Goal: Information Seeking & Learning: Learn about a topic

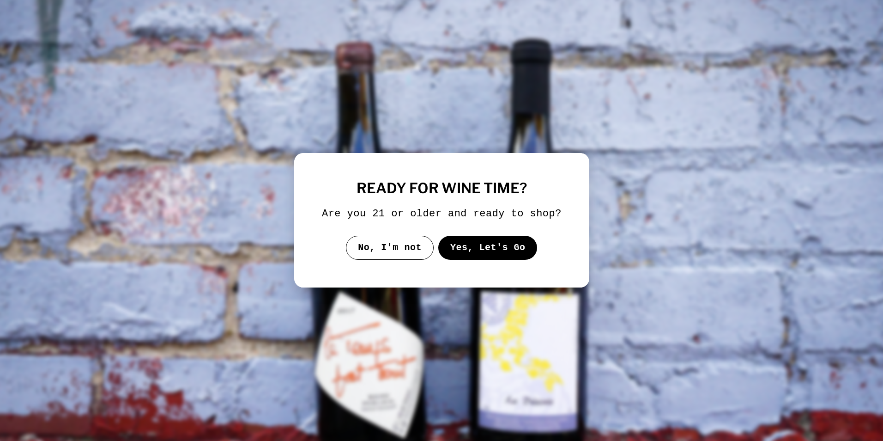
click at [483, 247] on button "Yes, Let's Go" at bounding box center [487, 248] width 99 height 24
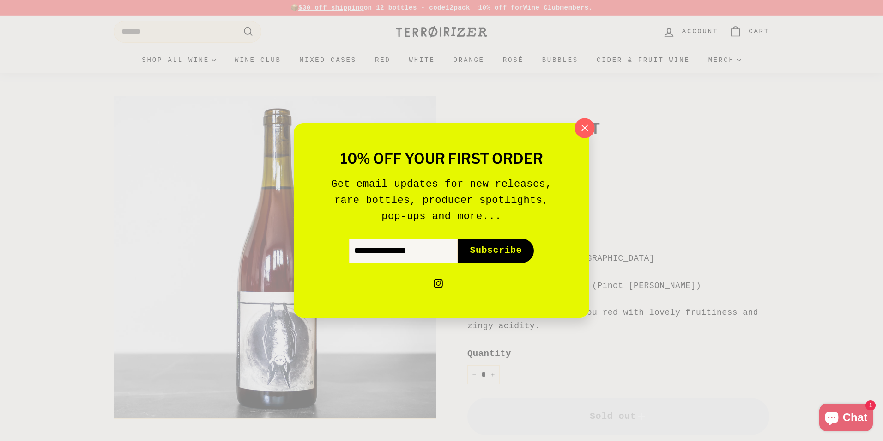
click at [585, 122] on icon "button" at bounding box center [585, 128] width 14 height 14
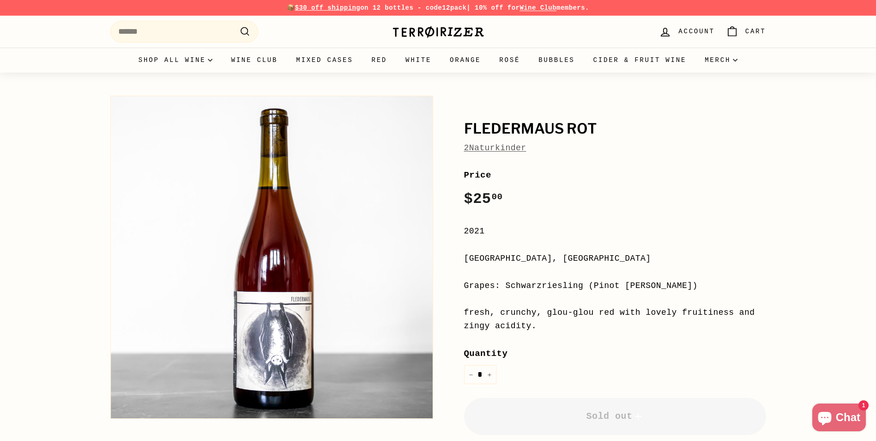
drag, startPoint x: 465, startPoint y: 312, endPoint x: 514, endPoint y: 322, distance: 49.9
click at [514, 322] on div "fresh, crunchy, glou-glou red with lovely fruitiness and zingy acidity." at bounding box center [615, 319] width 302 height 27
copy div "fresh, crunchy, glou-glou red with lovely fruitiness and zingy acidity."
drag, startPoint x: 504, startPoint y: 287, endPoint x: 658, endPoint y: 285, distance: 153.9
click at [658, 285] on div "Grapes: Schwarzriesling (Pinot [PERSON_NAME])" at bounding box center [615, 285] width 302 height 13
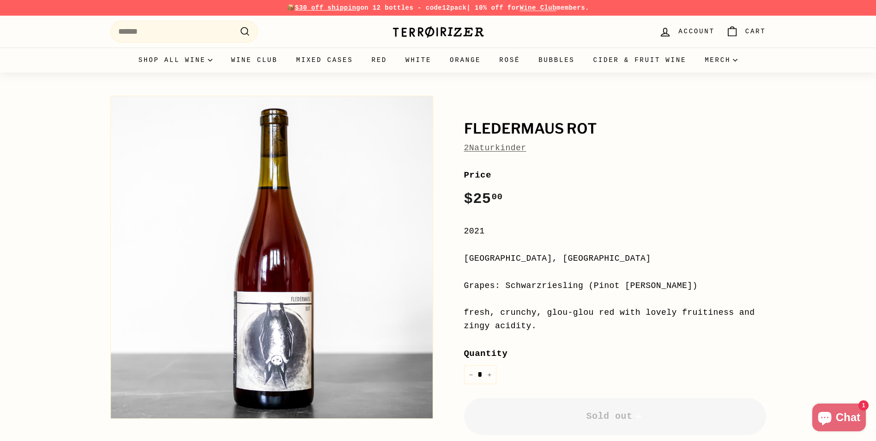
copy div "Schwarzriesling (Pinot [PERSON_NAME])"
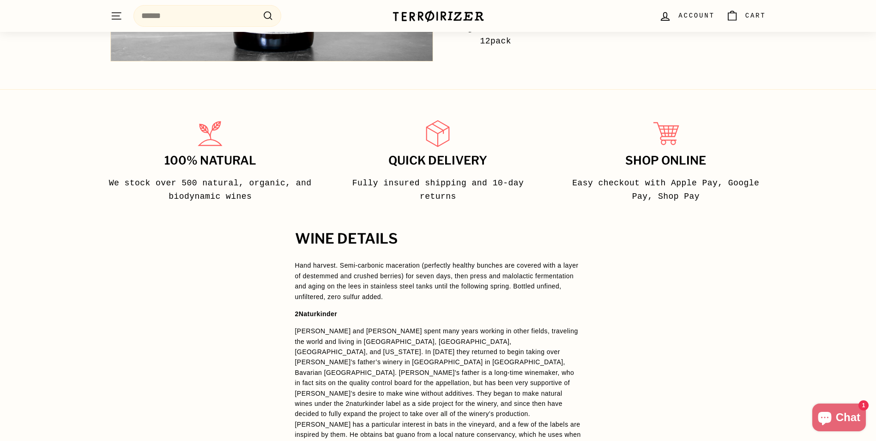
scroll to position [554, 0]
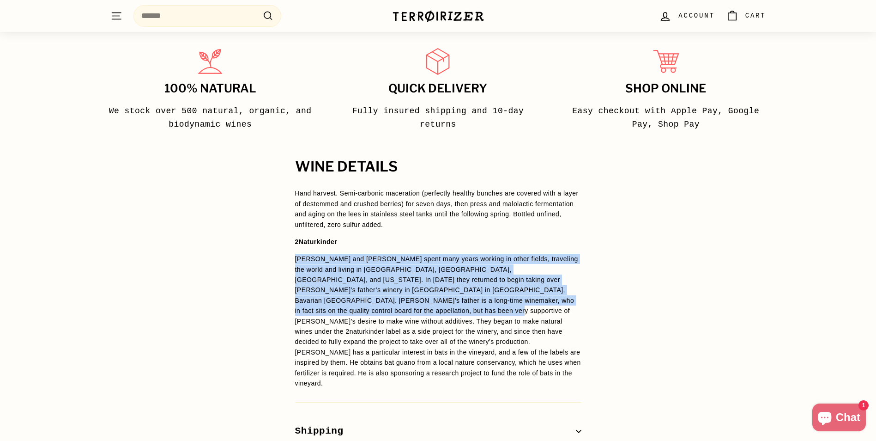
drag, startPoint x: 296, startPoint y: 260, endPoint x: 326, endPoint y: 312, distance: 60.2
click at [326, 312] on p "[PERSON_NAME] and [PERSON_NAME] spent many years working in other fields, trave…" at bounding box center [438, 321] width 286 height 134
copy p "[PERSON_NAME] and [PERSON_NAME] spent many years working in other fields, trave…"
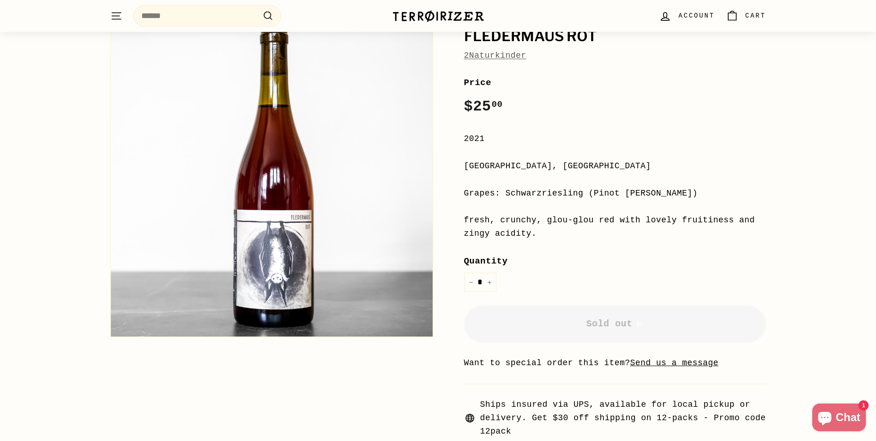
scroll to position [0, 0]
